Goal: Participate in discussion: Participate in discussion

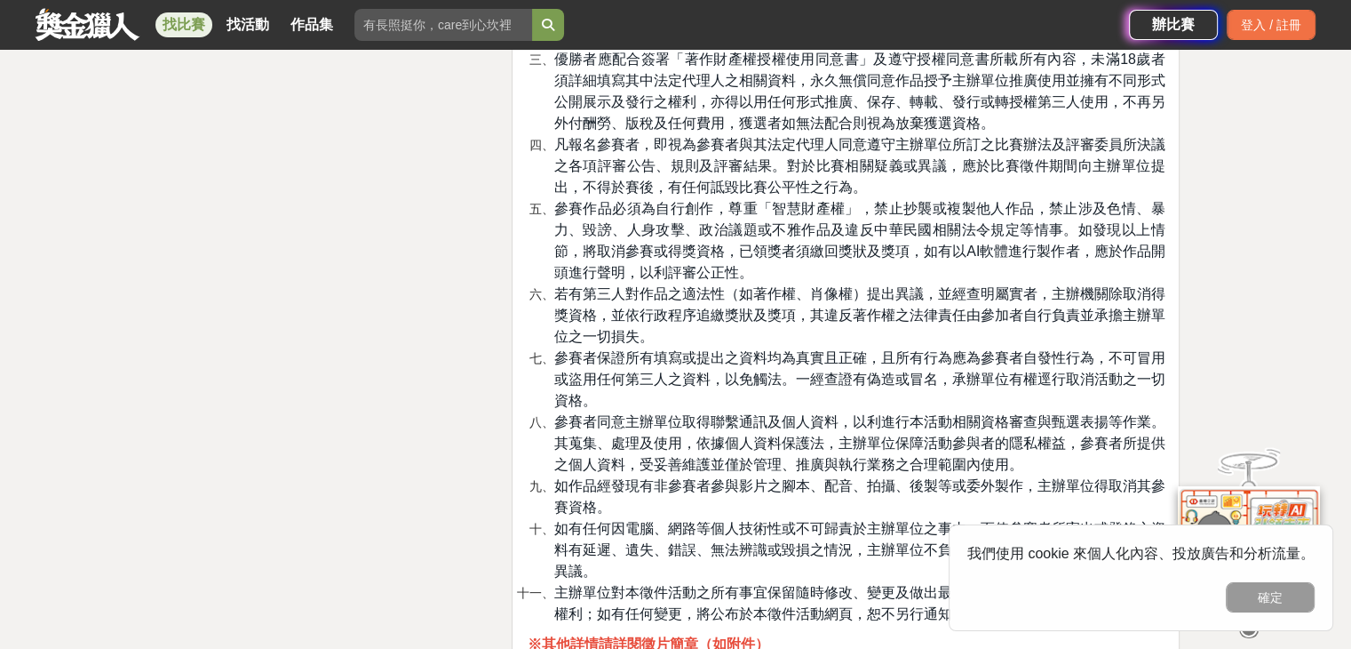
scroll to position [4797, 0]
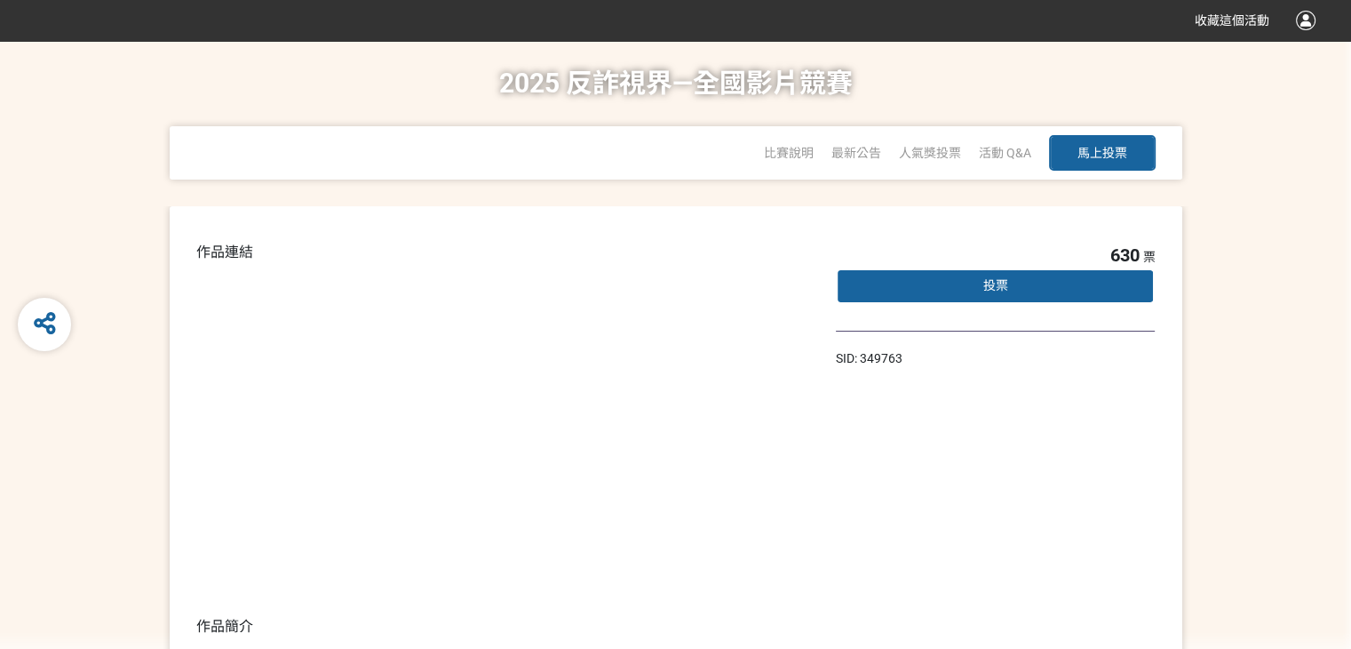
click at [993, 288] on span "投票" at bounding box center [995, 285] width 25 height 14
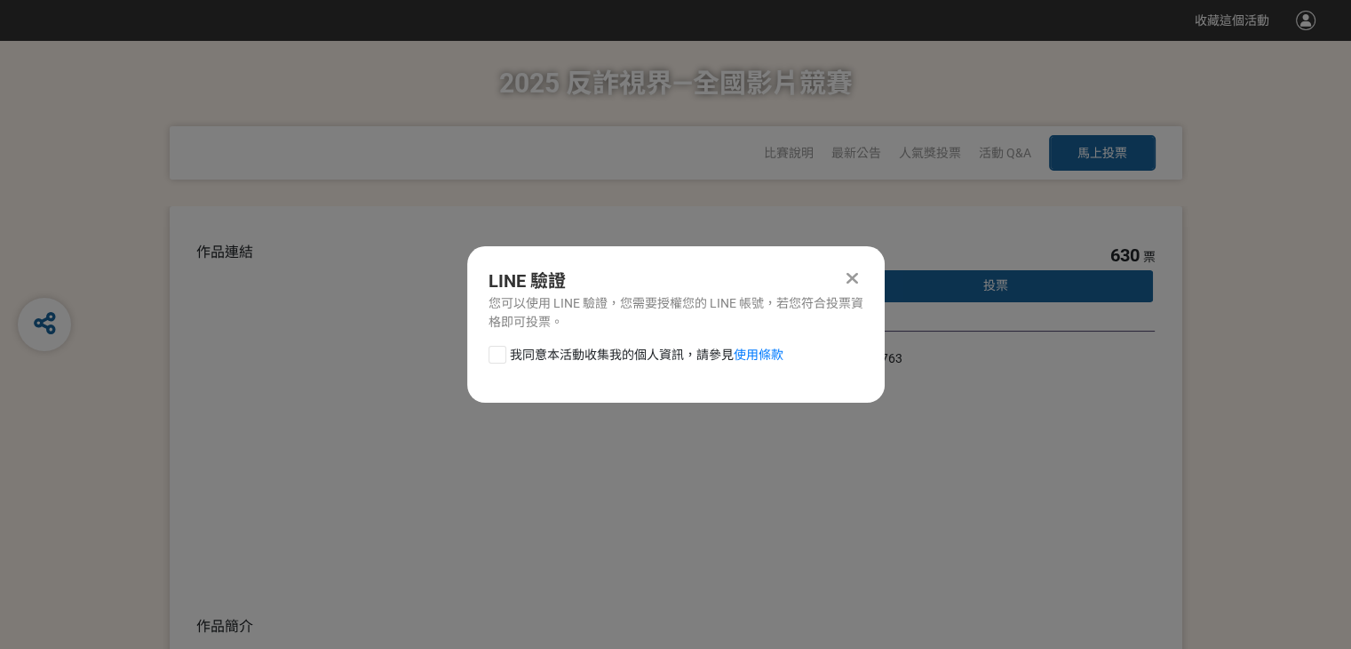
click at [852, 278] on icon at bounding box center [853, 278] width 12 height 18
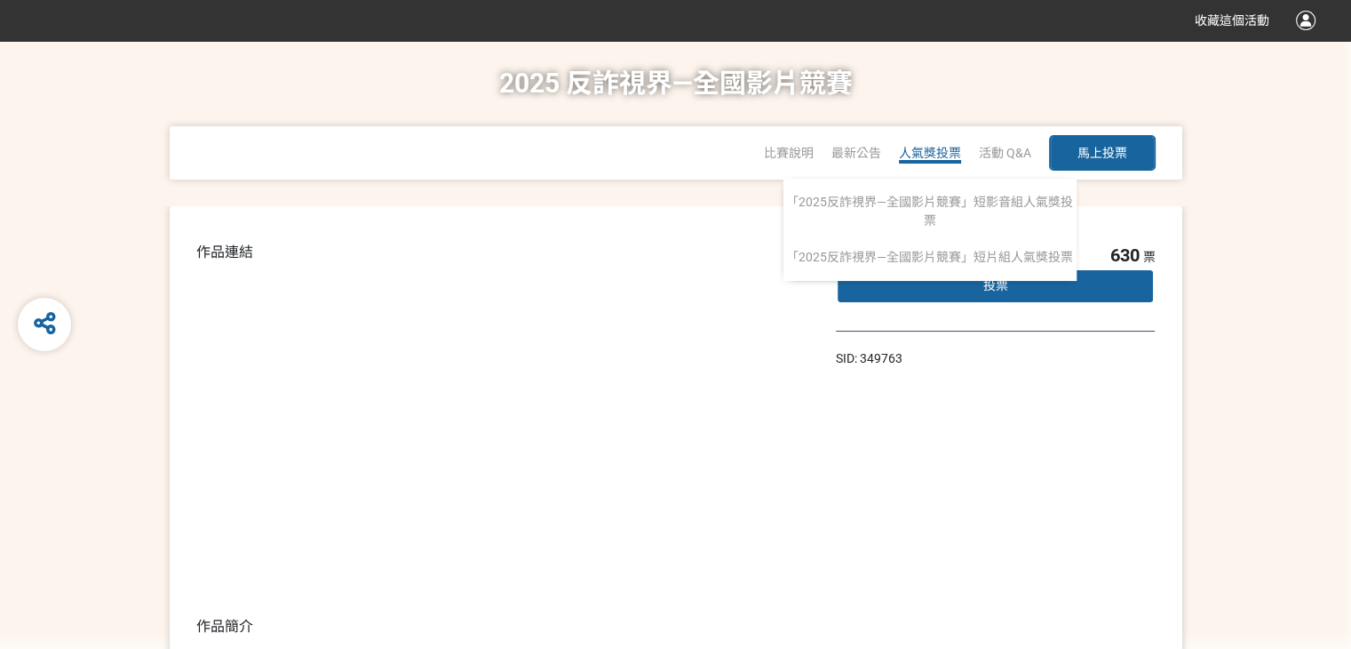
click at [916, 158] on span "人氣獎投票" at bounding box center [930, 153] width 62 height 14
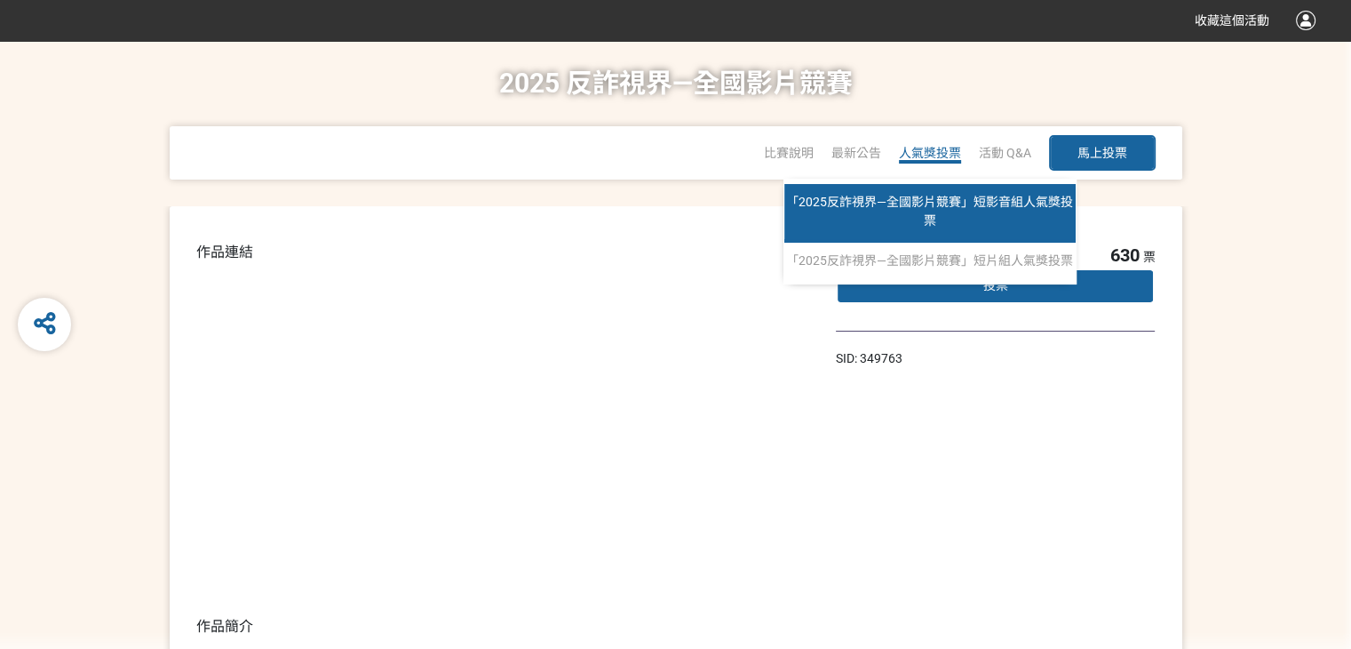
click at [906, 207] on span "「2025反詐視界—全國影片競賽」短影音組人氣獎投票" at bounding box center [929, 211] width 287 height 33
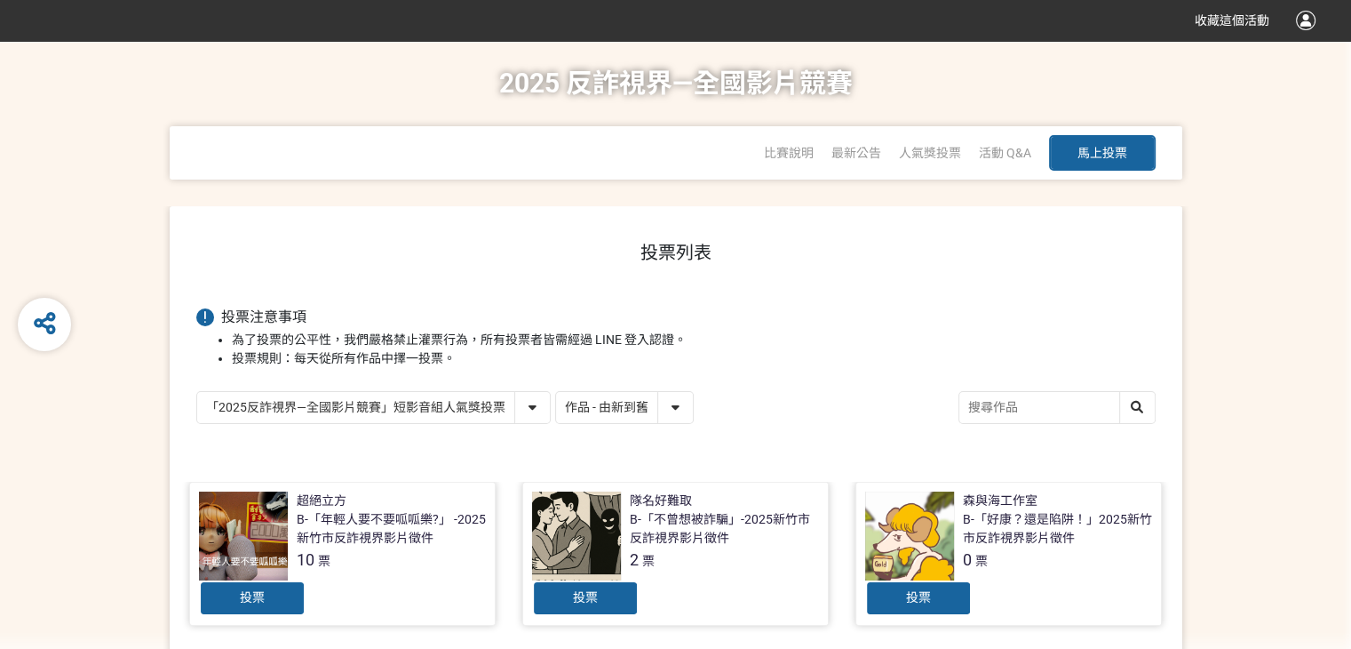
click at [683, 407] on select "作品 - 由新到舊 作品 - 由舊到新 票數 - 由多到少 票數 - 由少到多" at bounding box center [624, 407] width 137 height 31
select select "vote"
click at [556, 392] on select "作品 - 由新到舊 作品 - 由舊到新 票數 - 由多到少 票數 - 由少到多" at bounding box center [624, 407] width 137 height 31
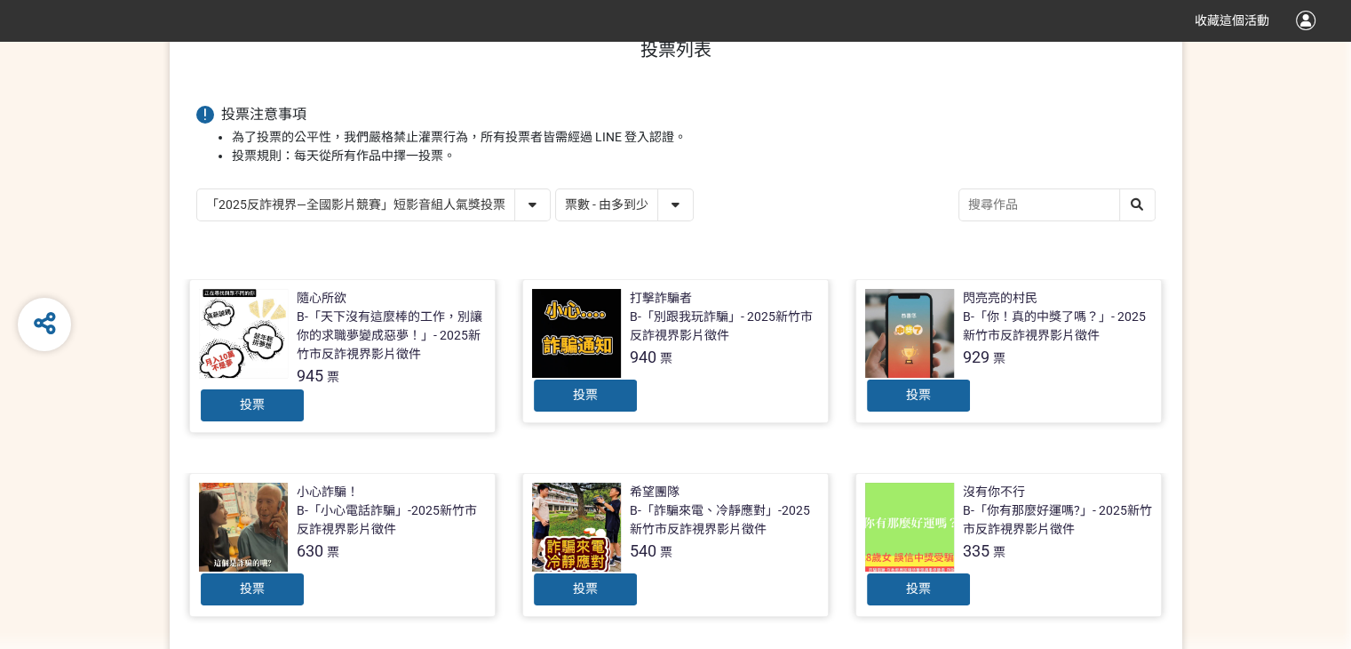
scroll to position [178, 0]
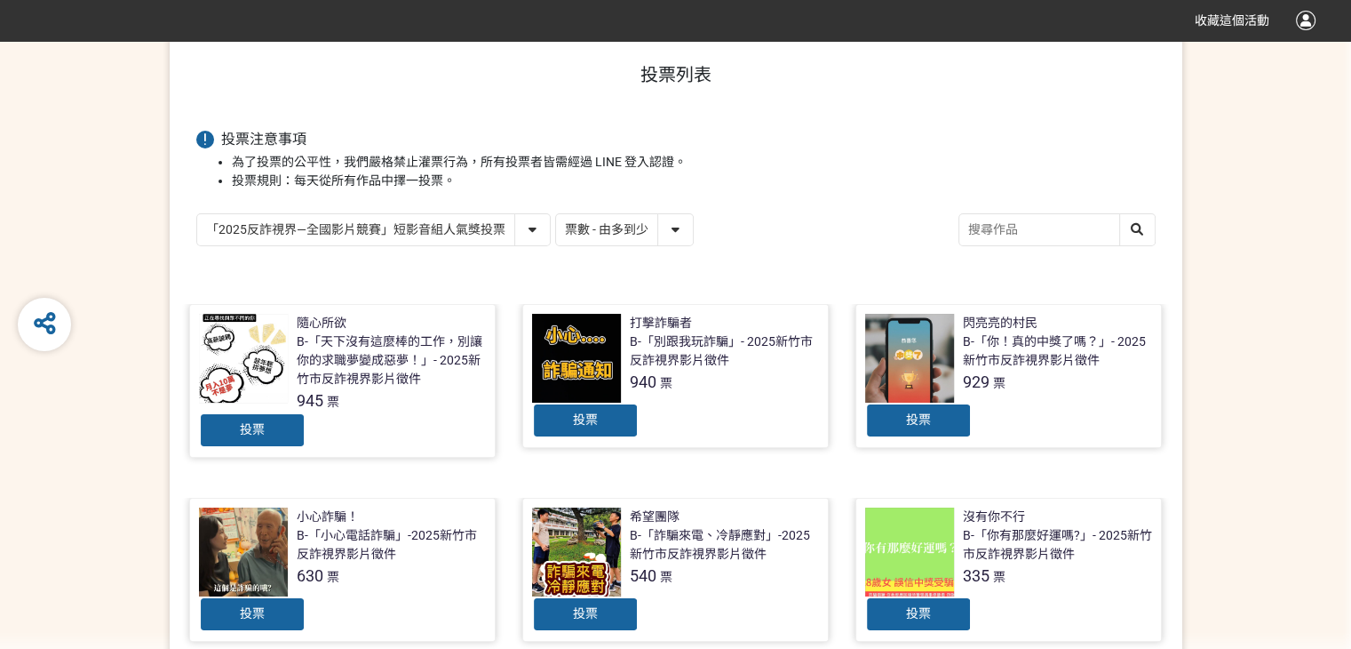
click at [252, 610] on span "投票" at bounding box center [252, 613] width 25 height 14
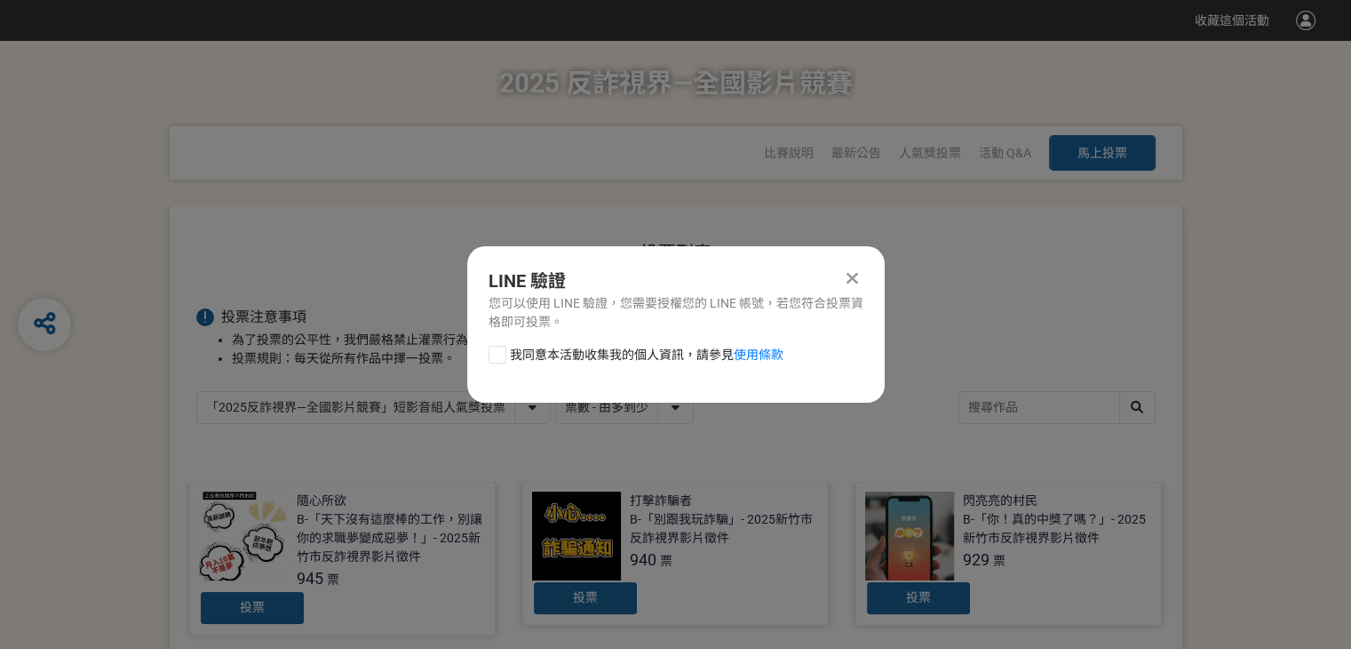
click at [849, 275] on icon at bounding box center [853, 278] width 12 height 18
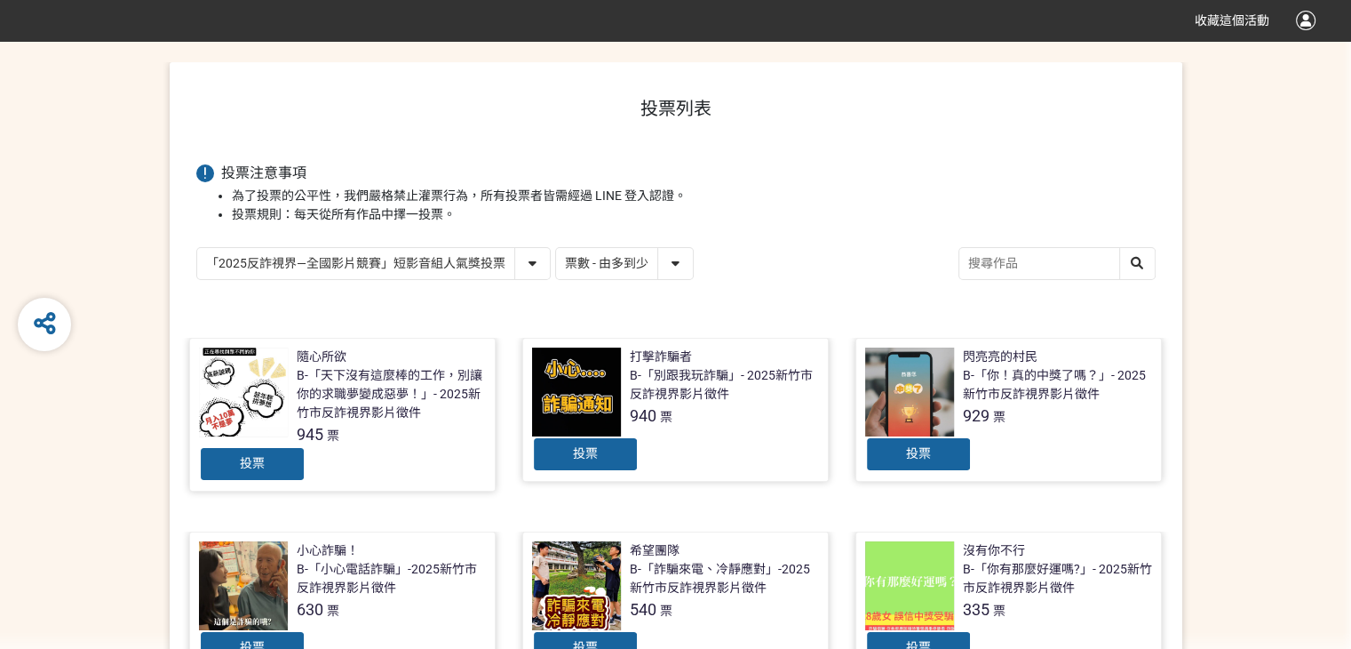
scroll to position [178, 0]
